Goal: Task Accomplishment & Management: Manage account settings

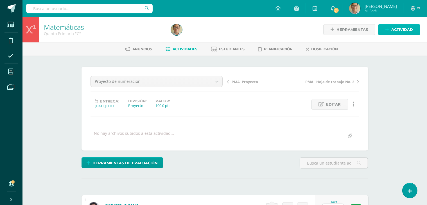
click at [385, 27] on link "Actividad" at bounding box center [399, 29] width 42 height 11
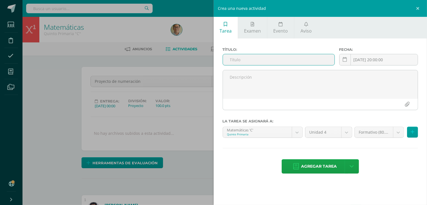
click at [296, 56] on input "text" at bounding box center [278, 59] width 111 height 11
type input "Expresión oral proyecto"
click at [191, 30] on div "Crea una nueva actividad Tarea Examen Evento Aviso Título: Expresión oral proye…" at bounding box center [213, 102] width 427 height 205
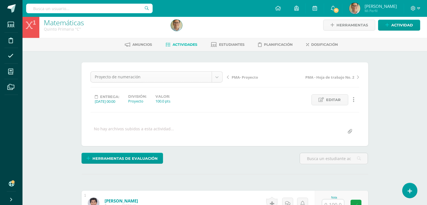
scroll to position [2, 0]
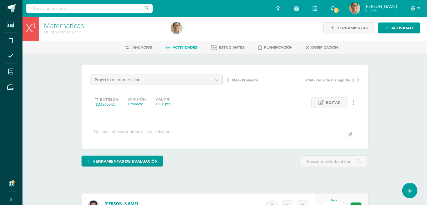
click at [197, 50] on ul "Anuncios Actividades Estudiantes Planificación Dosificación" at bounding box center [231, 47] width 404 height 9
click at [191, 48] on span "Actividades" at bounding box center [185, 47] width 25 height 4
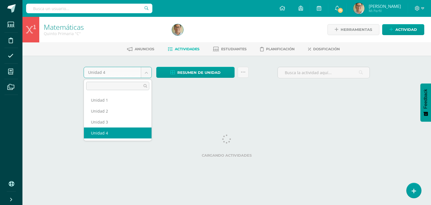
click at [148, 76] on body "Estudiantes Disciplina Asistencia Mis cursos Archivos Soporte Ayuda Reportar un…" at bounding box center [215, 52] width 431 height 105
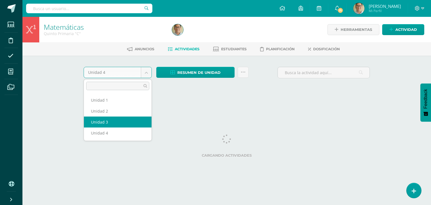
select select "Unidad 3"
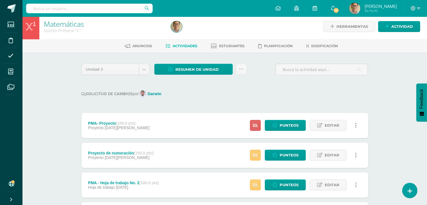
scroll to position [3, 0]
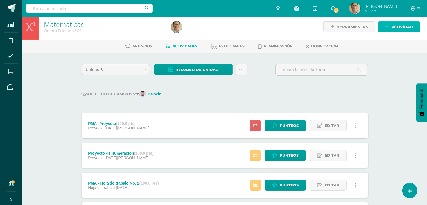
click at [393, 25] on span "Actividad" at bounding box center [402, 27] width 22 height 10
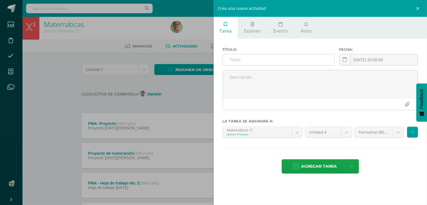
click at [294, 56] on input "text" at bounding box center [278, 59] width 111 height 11
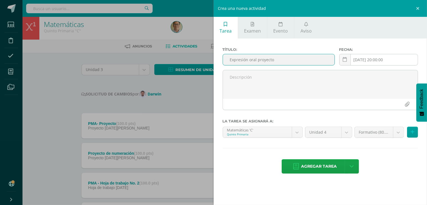
type input "Expresión oral proyecto"
click at [361, 59] on input "[DATE] 20:00:00" at bounding box center [378, 59] width 78 height 11
click at [346, 58] on link at bounding box center [345, 60] width 12 height 12
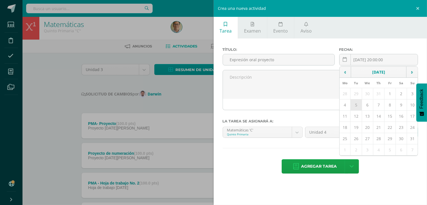
click at [358, 106] on td "5" at bounding box center [355, 104] width 11 height 11
type input "2025-08-05"
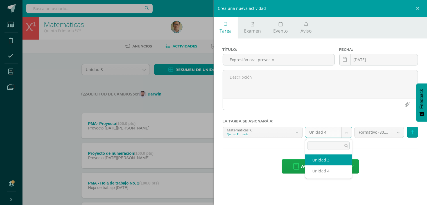
select select "238087"
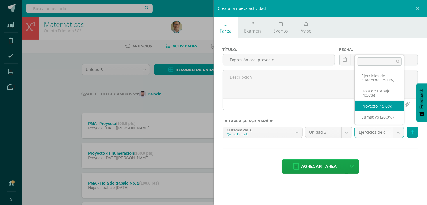
select select "256653"
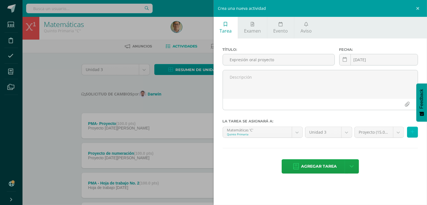
click at [414, 132] on button at bounding box center [412, 132] width 11 height 11
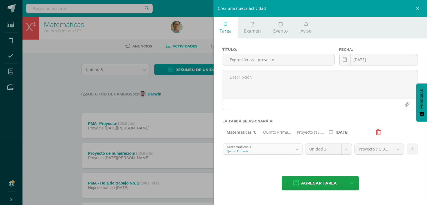
scroll to position [6, 0]
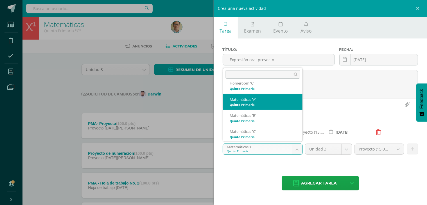
select select "237690"
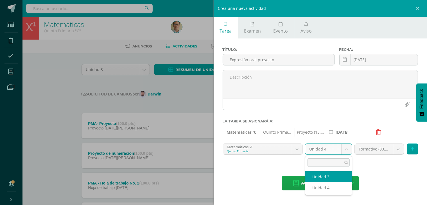
select select "237697"
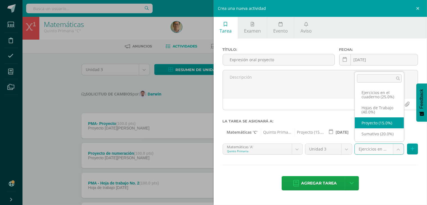
select select "256645"
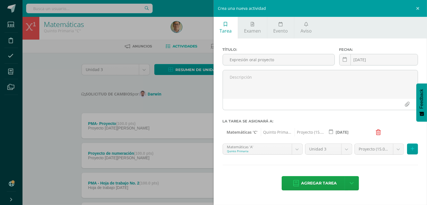
click at [359, 165] on div "Título: Expresión oral proyecto Fecha: 2025-08-05 August, 2025 Mo Tu We Th Fr S…" at bounding box center [319, 119] width 213 height 162
click at [413, 150] on icon at bounding box center [412, 149] width 4 height 5
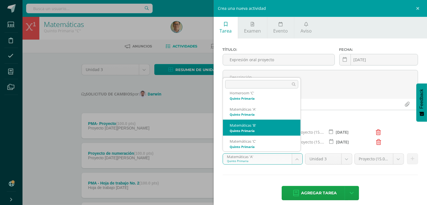
select select "237885"
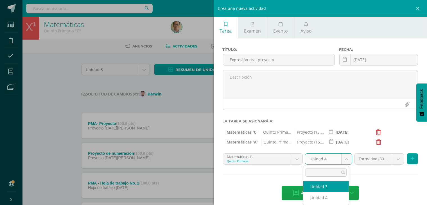
select select "237892"
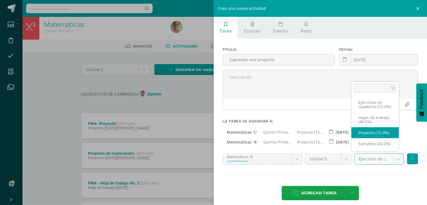
select select "256649"
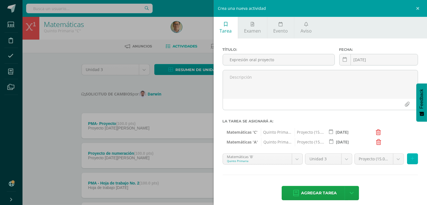
click at [410, 160] on icon at bounding box center [412, 158] width 4 height 5
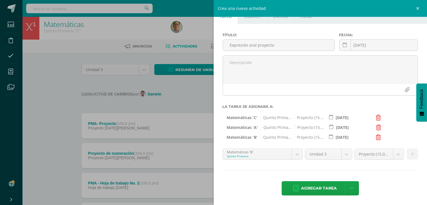
scroll to position [15, 0]
click at [310, 191] on span "Agregar tarea" at bounding box center [319, 188] width 36 height 14
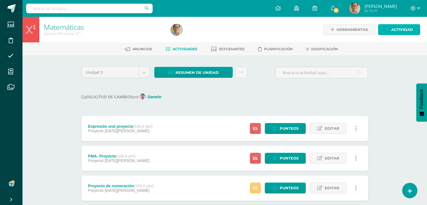
click at [388, 32] on icon at bounding box center [387, 29] width 4 height 5
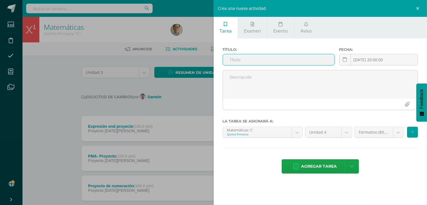
click at [277, 55] on input "text" at bounding box center [278, 59] width 111 height 11
type input "PMA - Expresión oral proyecto"
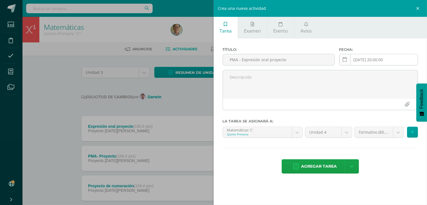
click at [347, 60] on link at bounding box center [345, 60] width 12 height 12
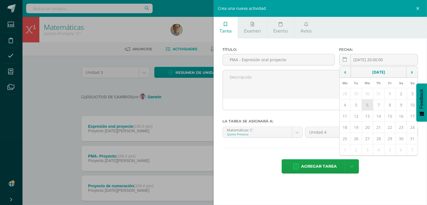
click at [368, 106] on td "6" at bounding box center [366, 104] width 11 height 11
type input "[DATE]"
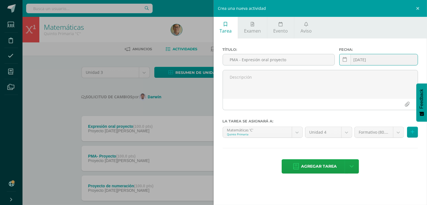
scroll to position [6, 0]
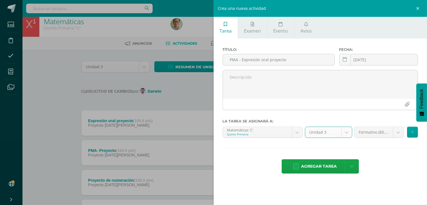
select select "238087"
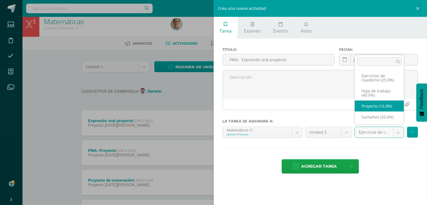
select select "256653"
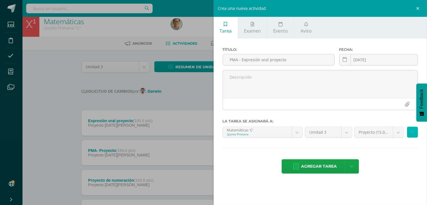
click at [410, 132] on icon at bounding box center [412, 132] width 4 height 5
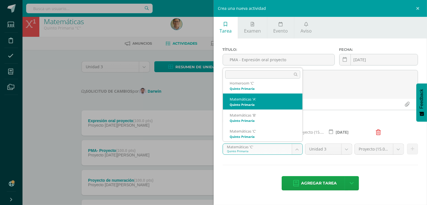
select select "237690"
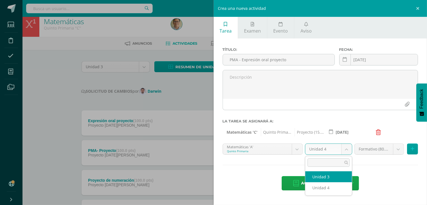
select select "237697"
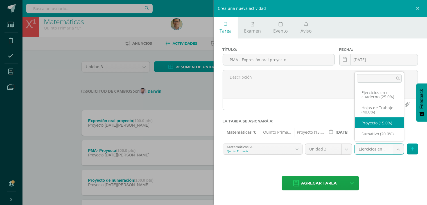
select select "256645"
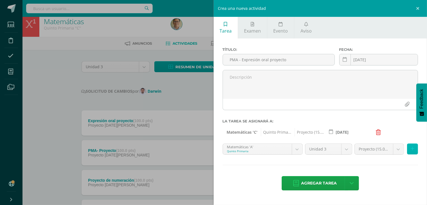
click at [411, 151] on icon at bounding box center [412, 149] width 4 height 5
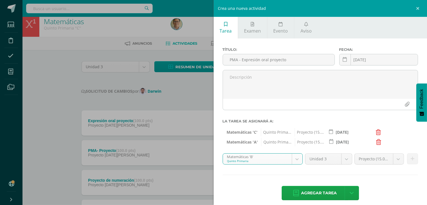
select select "237885"
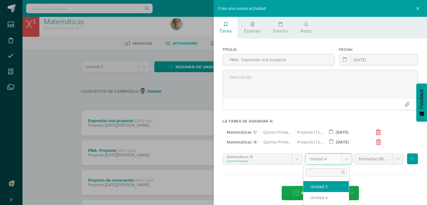
select select "237892"
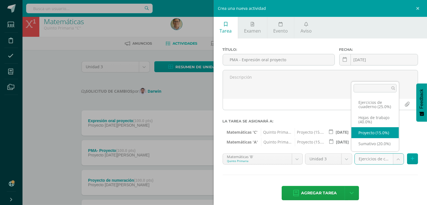
select select "256649"
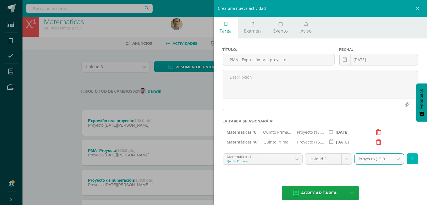
click at [410, 157] on icon at bounding box center [412, 158] width 4 height 5
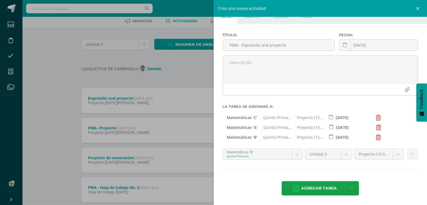
scroll to position [0, 0]
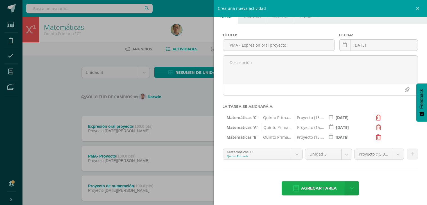
click at [320, 188] on span "Agregar tarea" at bounding box center [319, 188] width 36 height 14
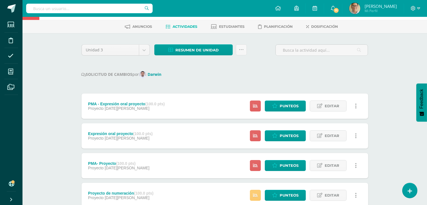
scroll to position [23, 0]
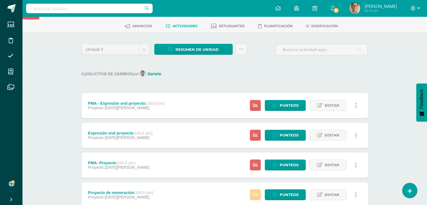
click at [256, 197] on link at bounding box center [255, 194] width 11 height 11
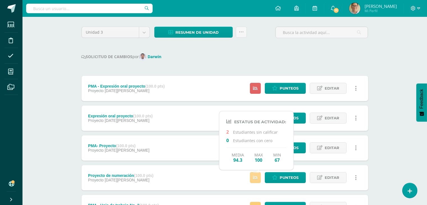
scroll to position [42, 0]
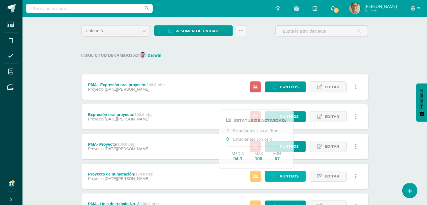
click at [287, 176] on span "Punteos" at bounding box center [288, 176] width 19 height 10
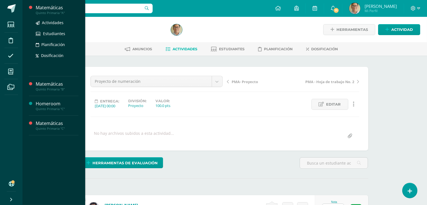
click at [44, 12] on div "Quinto Primaria "A"" at bounding box center [57, 13] width 43 height 4
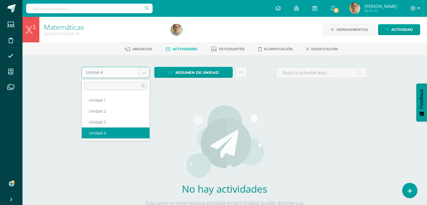
click at [144, 70] on body "Estudiantes Disciplina Asistencia Mis cursos Archivos Soporte Ayuda Reportar un…" at bounding box center [213, 120] width 427 height 241
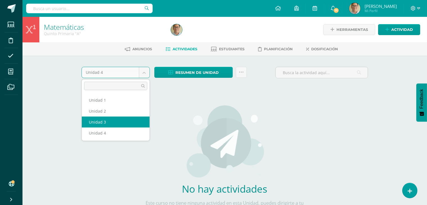
select select "Unidad 3"
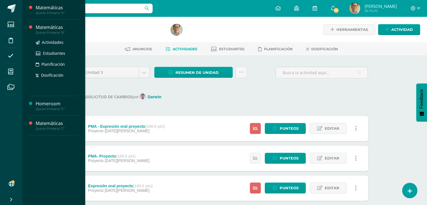
click at [53, 27] on div "Matemáticas" at bounding box center [57, 27] width 43 height 6
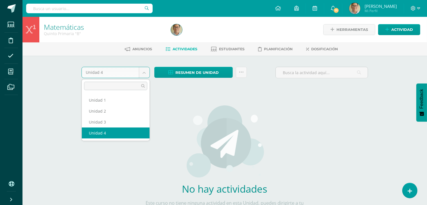
click at [145, 73] on body "Estudiantes Disciplina Asistencia Mis cursos Archivos Soporte Ayuda Reportar un…" at bounding box center [213, 120] width 427 height 241
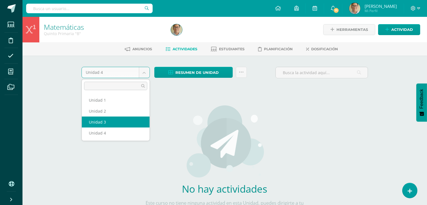
select select "Unidad 3"
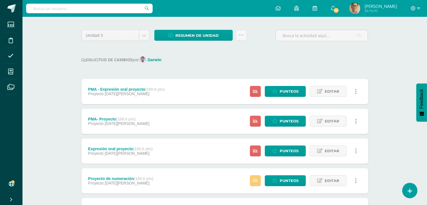
scroll to position [38, 0]
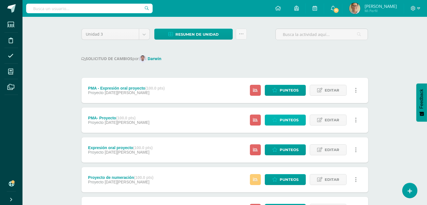
click at [278, 119] on link "Punteos" at bounding box center [285, 120] width 41 height 11
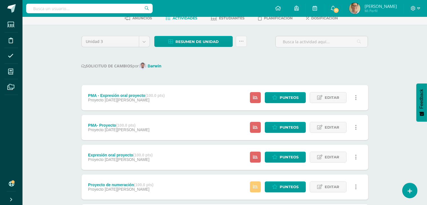
scroll to position [31, 0]
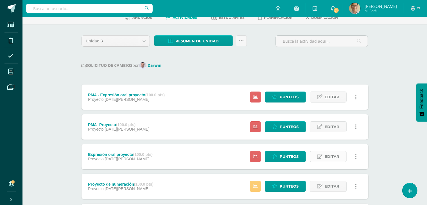
click at [331, 157] on span "Editar" at bounding box center [331, 156] width 15 height 10
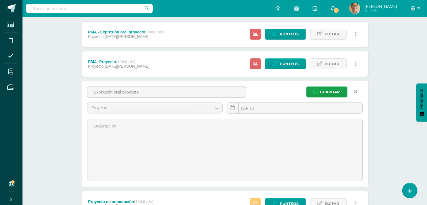
scroll to position [93, 0]
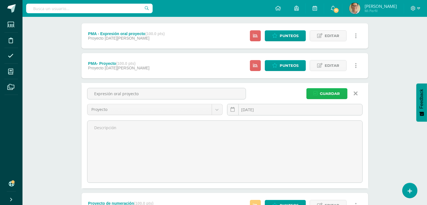
click at [334, 92] on span "Guardar" at bounding box center [330, 93] width 20 height 10
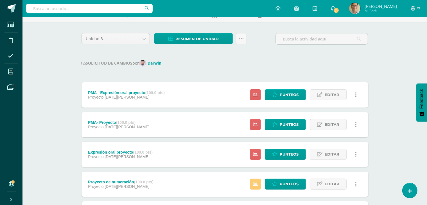
scroll to position [35, 0]
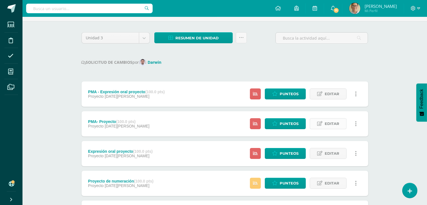
click at [323, 121] on link "Editar" at bounding box center [327, 123] width 37 height 11
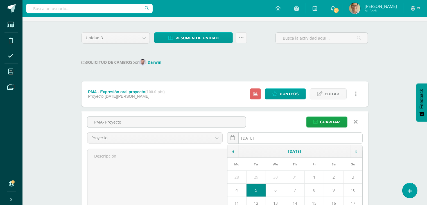
click at [246, 136] on input "[DATE]" at bounding box center [294, 138] width 135 height 11
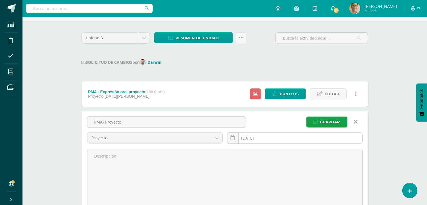
click at [246, 136] on input "[DATE]" at bounding box center [294, 138] width 135 height 11
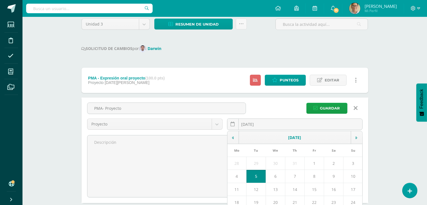
scroll to position [49, 0]
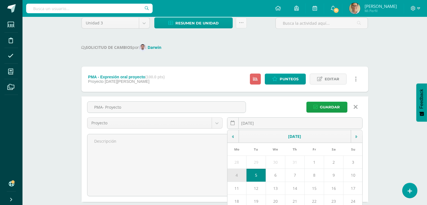
click at [236, 177] on td "4" at bounding box center [236, 175] width 19 height 13
type input "2025-08-04"
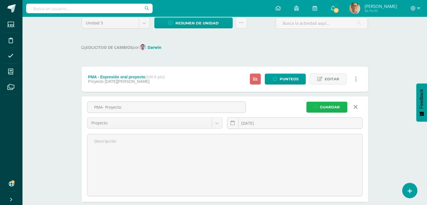
click at [324, 105] on span "Guardar" at bounding box center [330, 107] width 20 height 10
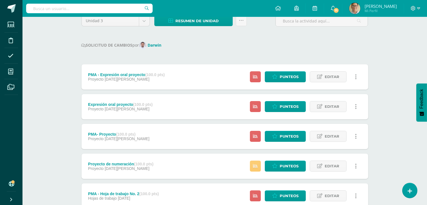
scroll to position [52, 0]
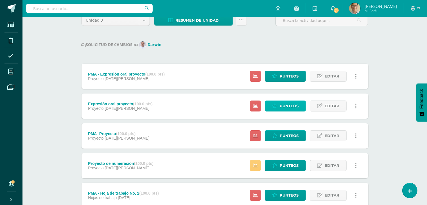
click at [281, 106] on span "Punteos" at bounding box center [288, 106] width 19 height 10
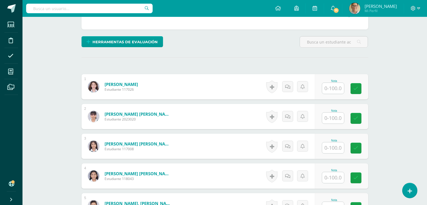
scroll to position [121, 0]
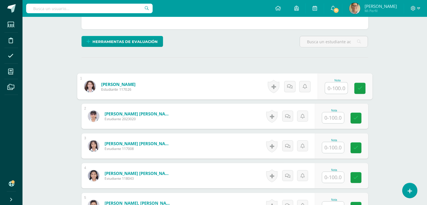
click at [330, 87] on input "text" at bounding box center [336, 88] width 22 height 11
type input "100"
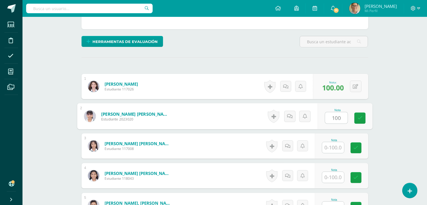
type input "100"
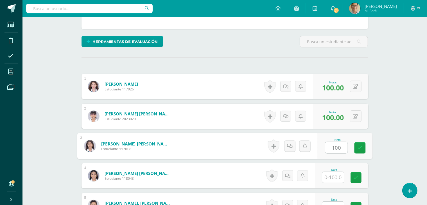
type input "100"
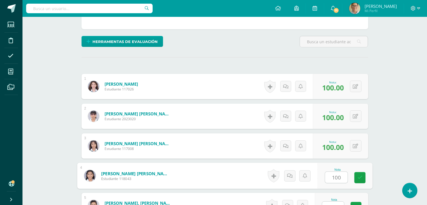
type input "100"
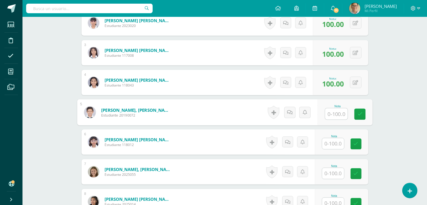
scroll to position [215, 0]
type input "100"
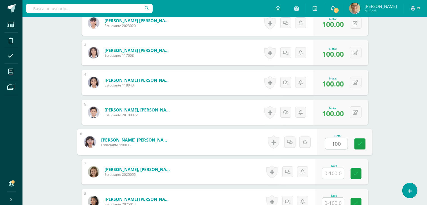
type input "100"
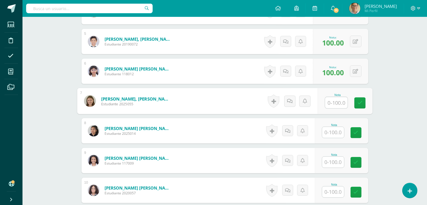
scroll to position [285, 0]
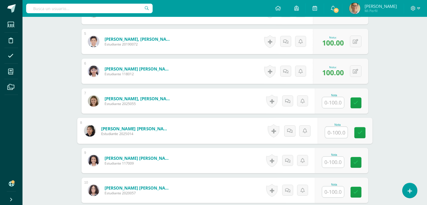
click at [330, 133] on input "text" at bounding box center [336, 132] width 22 height 11
type input "100"
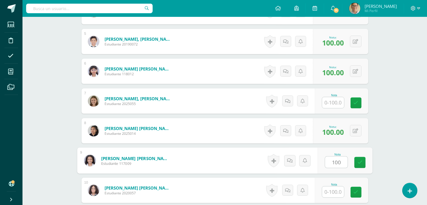
type input "100"
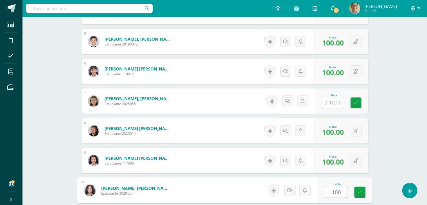
type input "100"
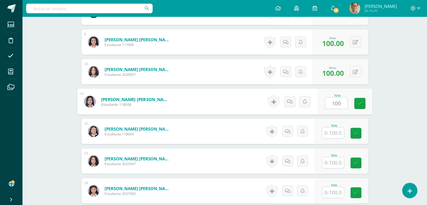
type input "100"
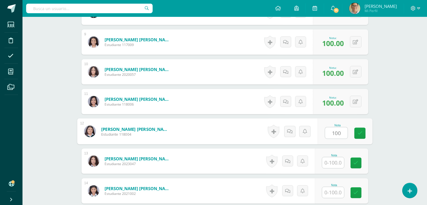
type input "100"
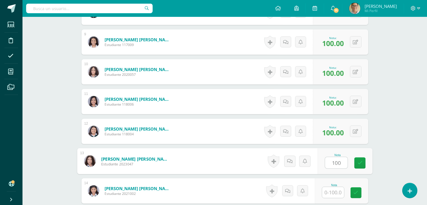
type input "100"
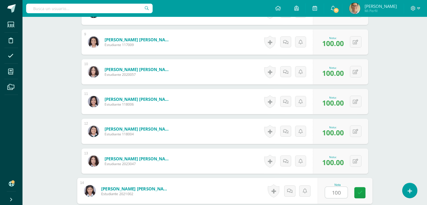
type input "100"
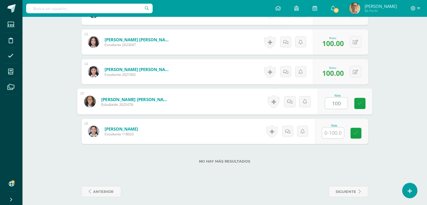
type input "100"
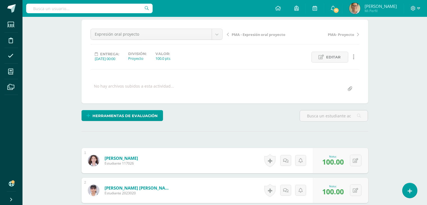
scroll to position [0, 0]
